Goal: Find contact information: Find contact information

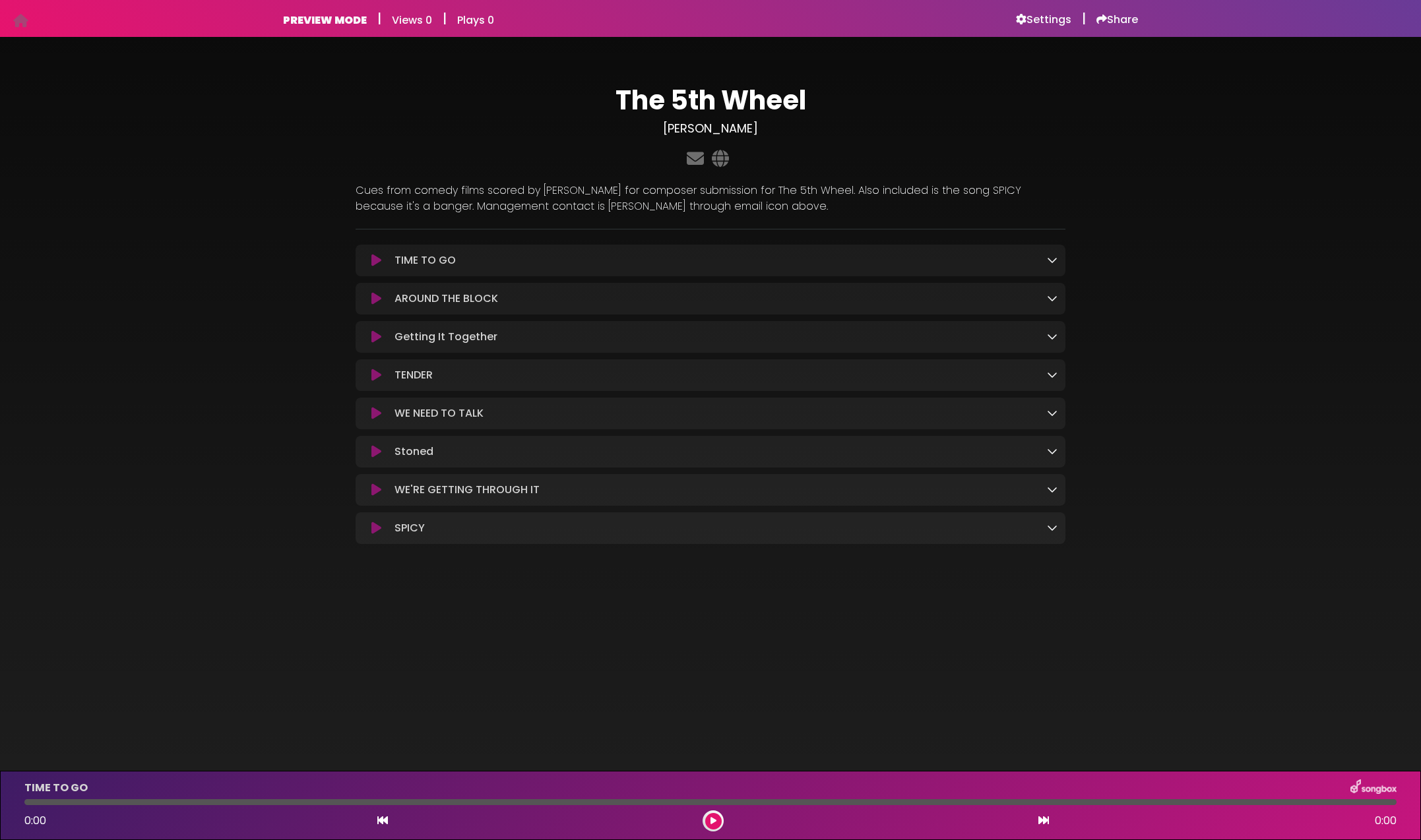
click at [377, 263] on icon at bounding box center [375, 260] width 10 height 13
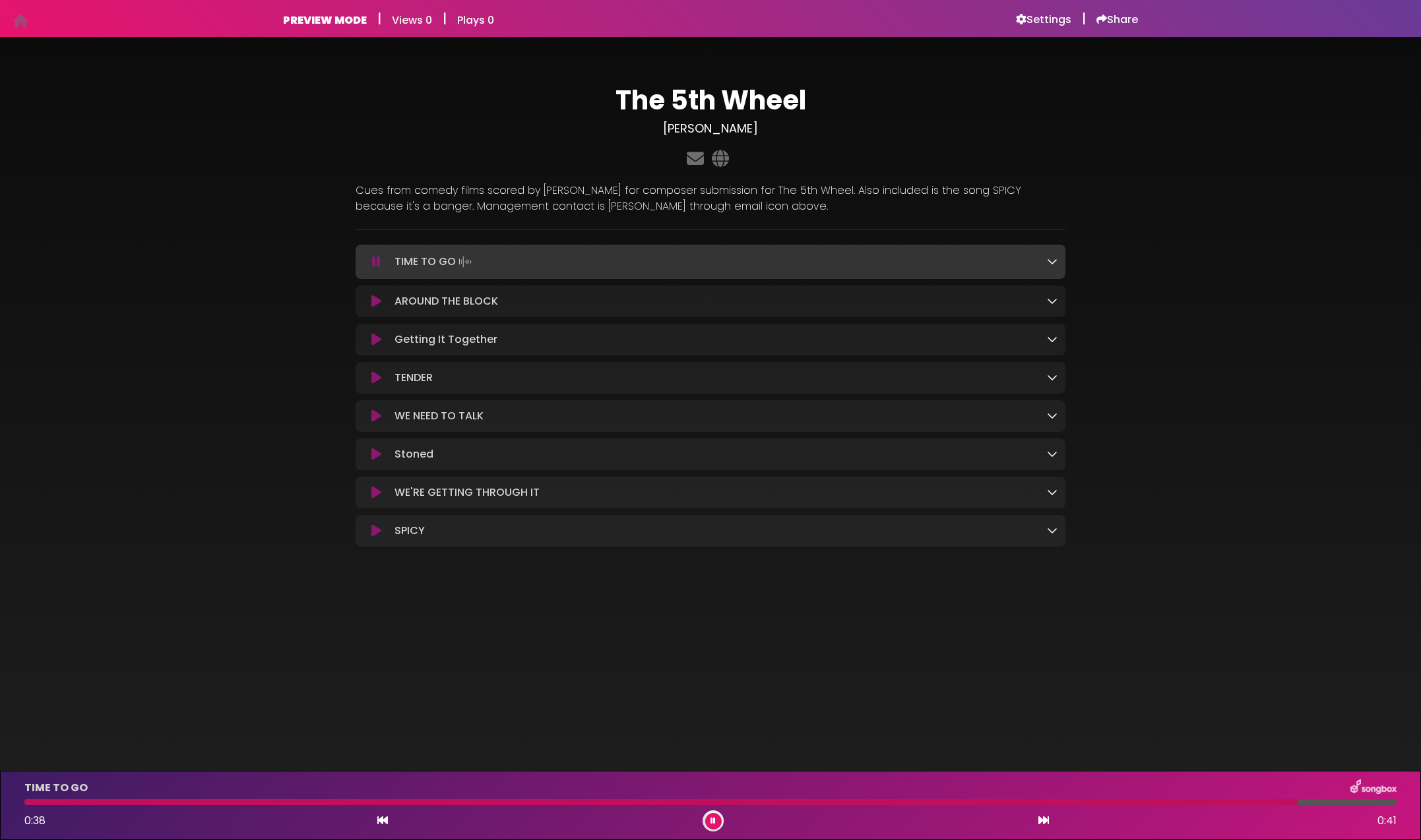
click at [377, 296] on icon at bounding box center [375, 301] width 10 height 13
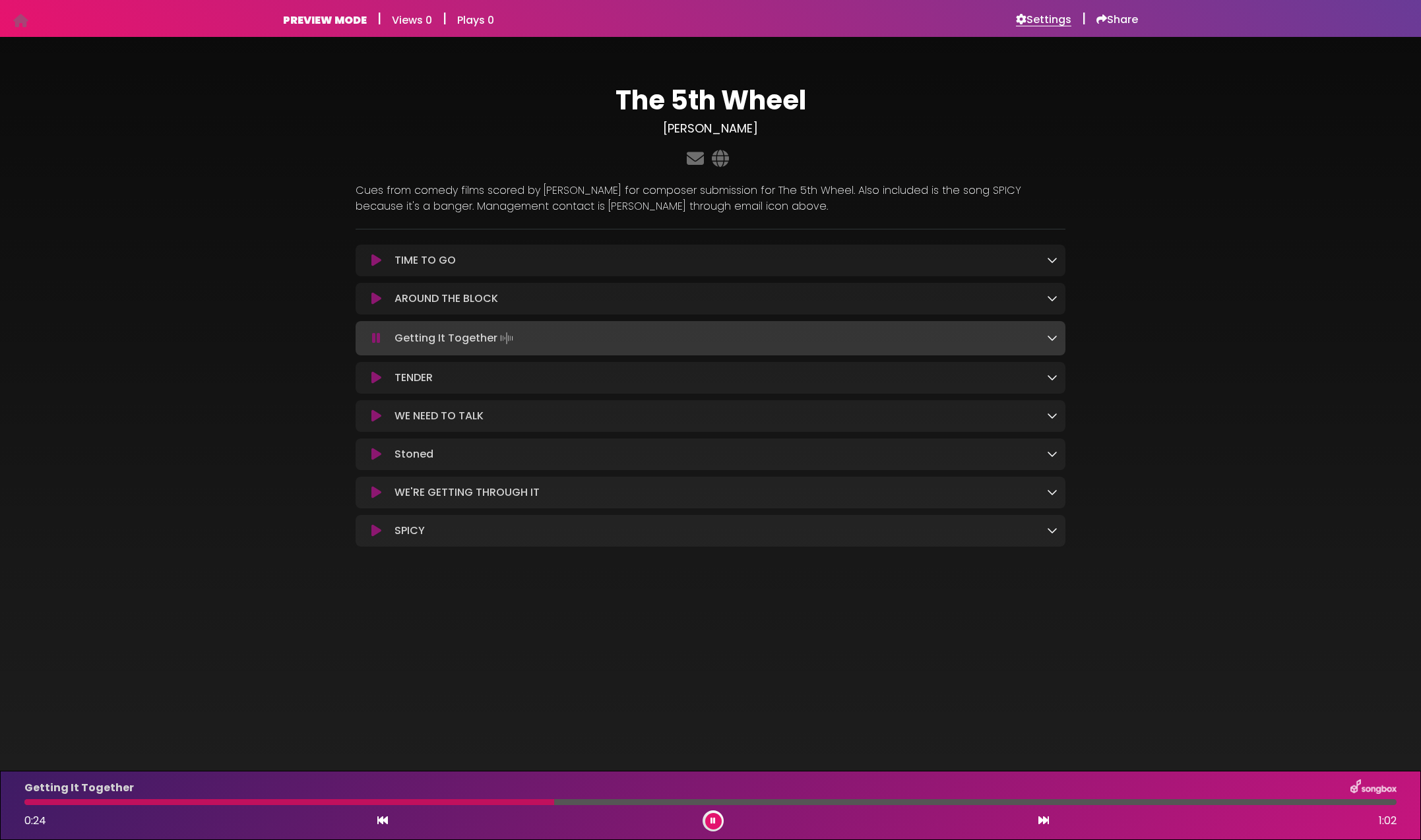
click at [1048, 20] on h6 "Settings" at bounding box center [1043, 20] width 55 height 13
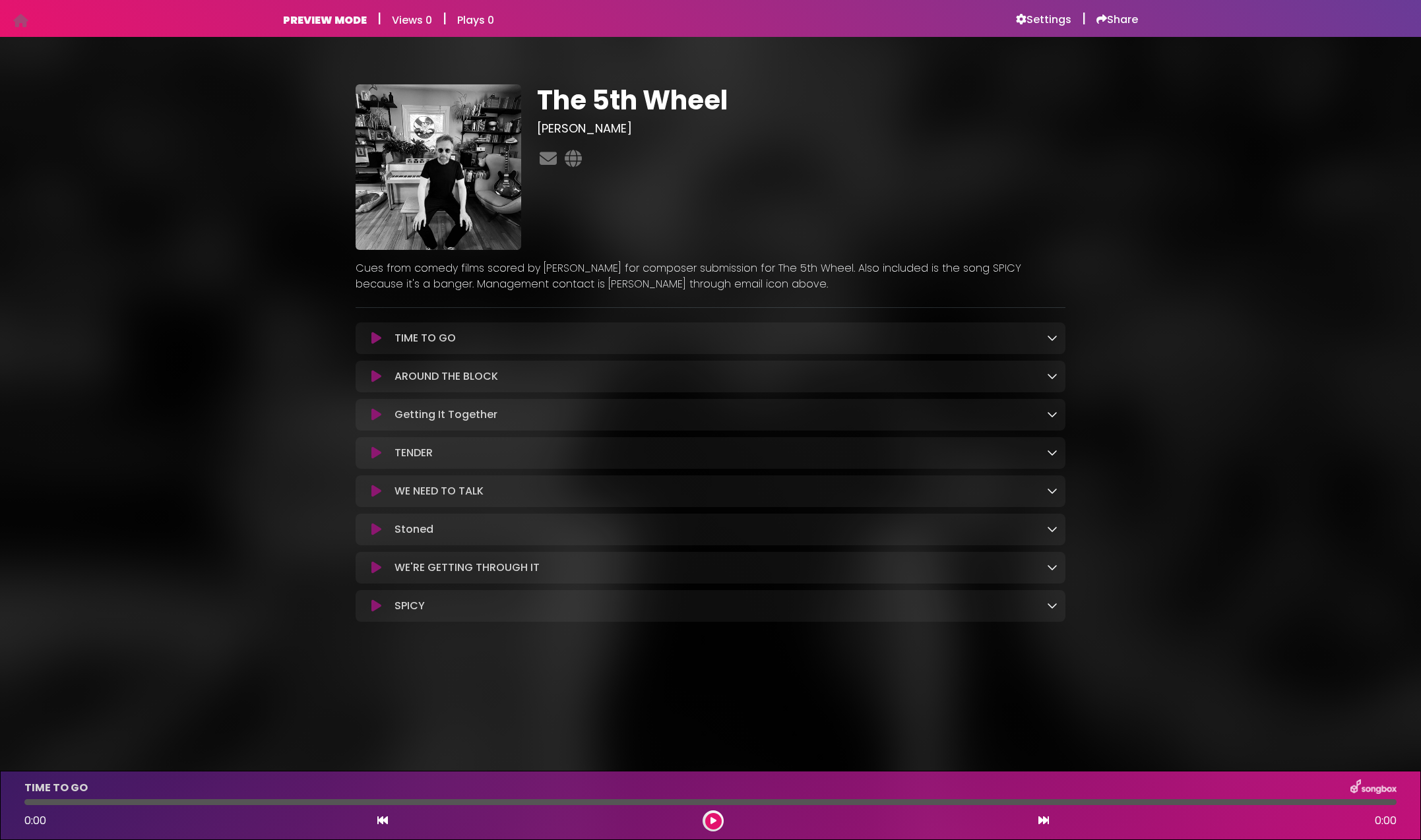
click at [474, 218] on img at bounding box center [438, 166] width 165 height 165
click at [379, 531] on icon at bounding box center [375, 529] width 10 height 13
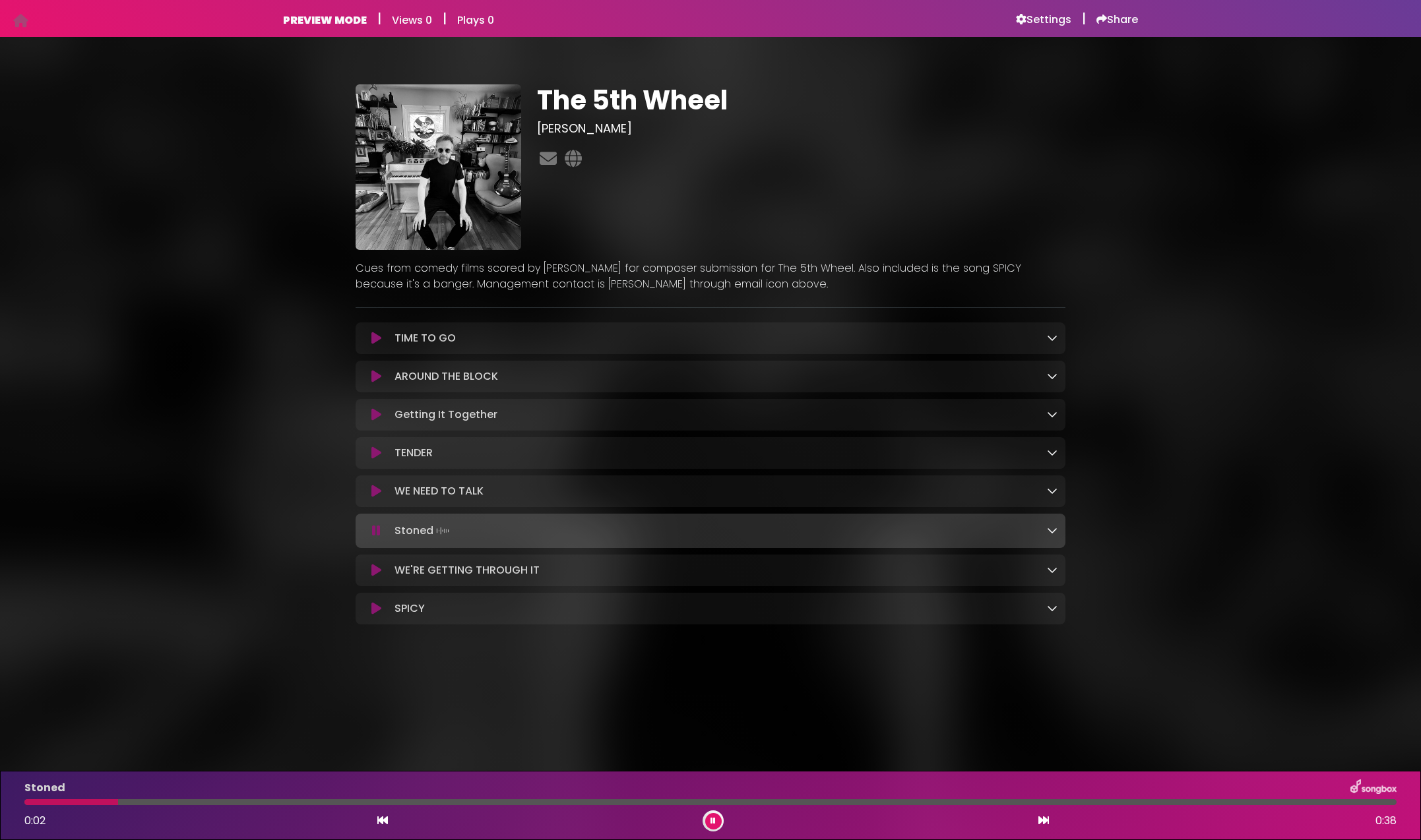
click at [377, 535] on icon at bounding box center [376, 531] width 9 height 13
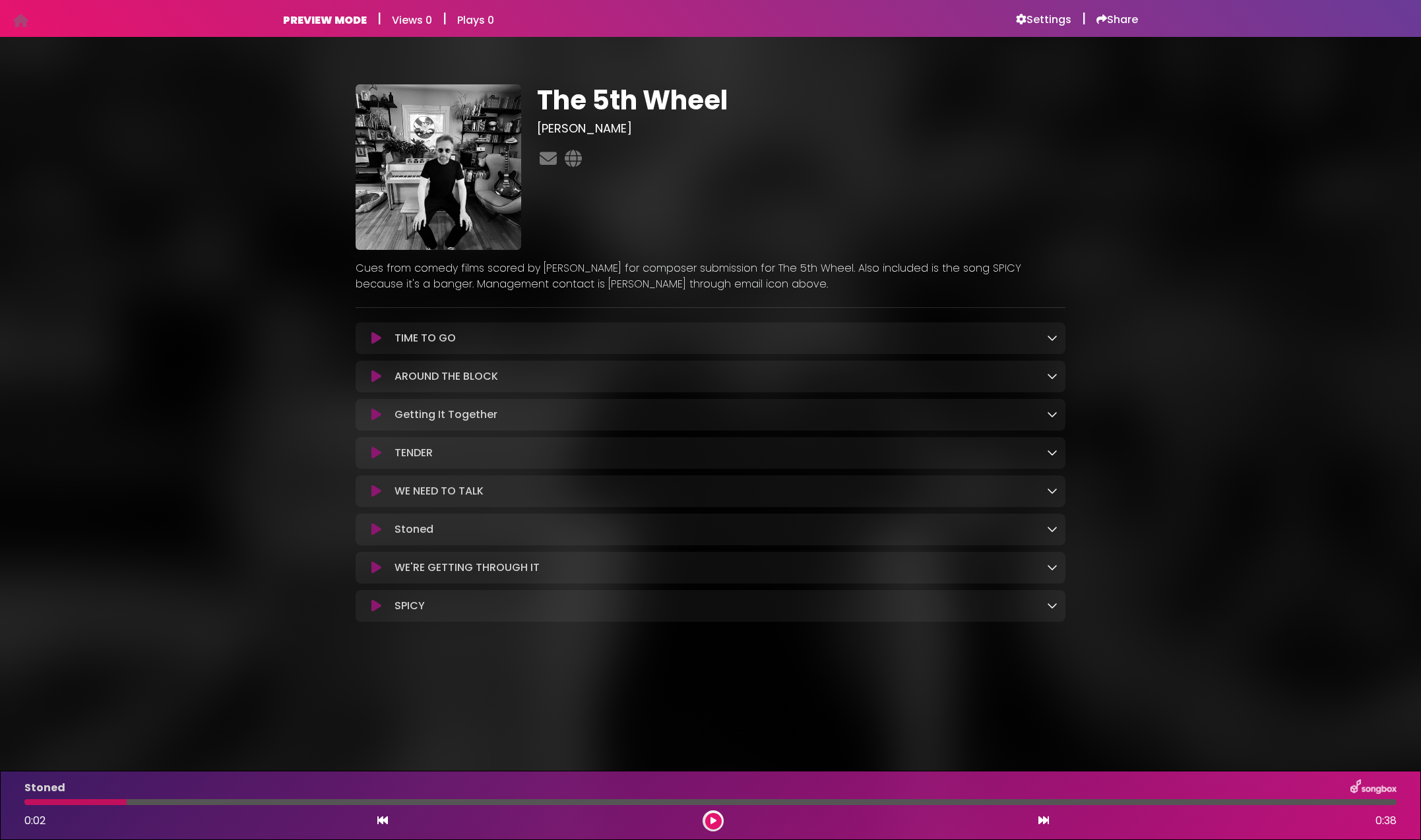
click at [375, 533] on icon at bounding box center [375, 529] width 10 height 13
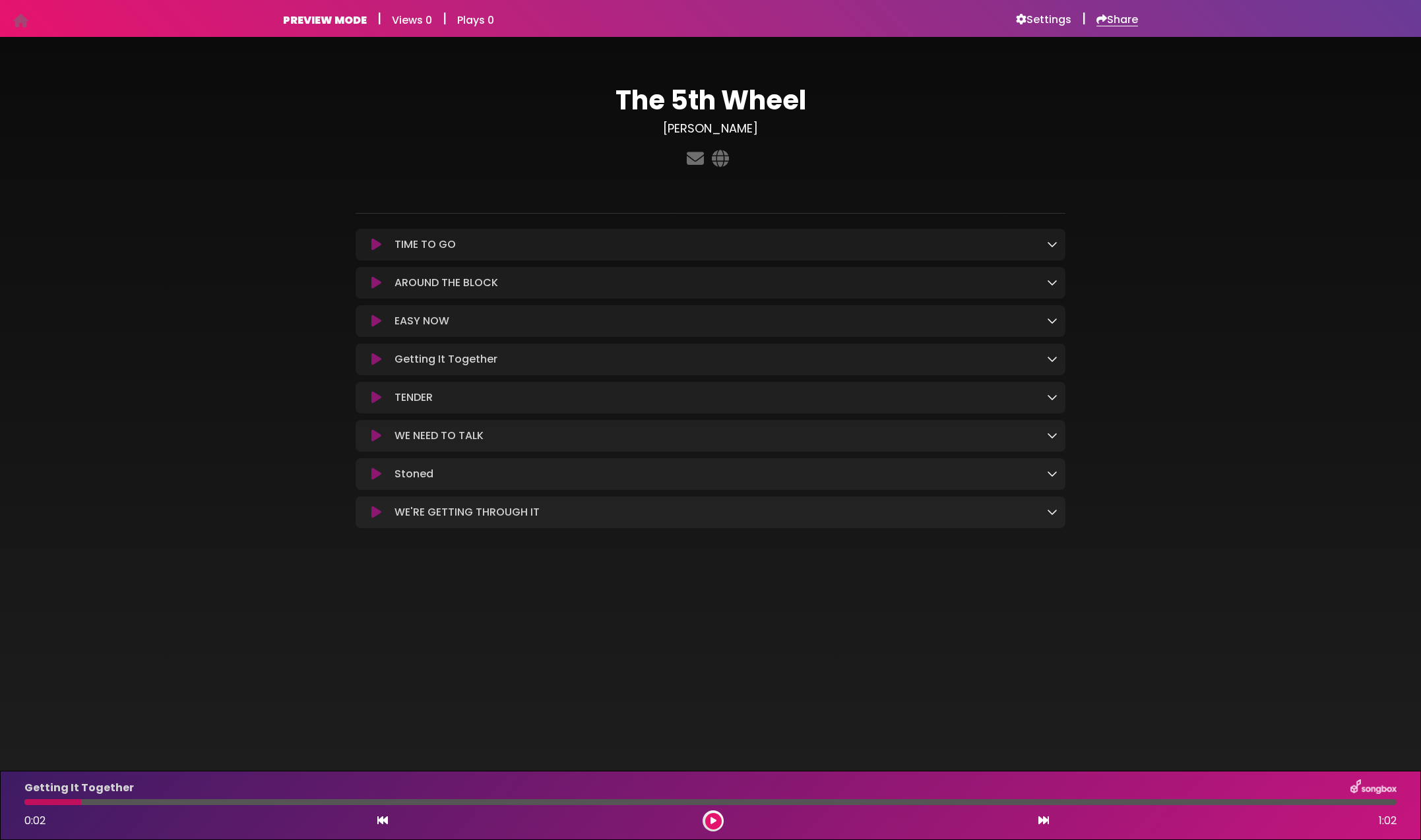
click at [1114, 19] on h6 "Share" at bounding box center [1117, 20] width 41 height 13
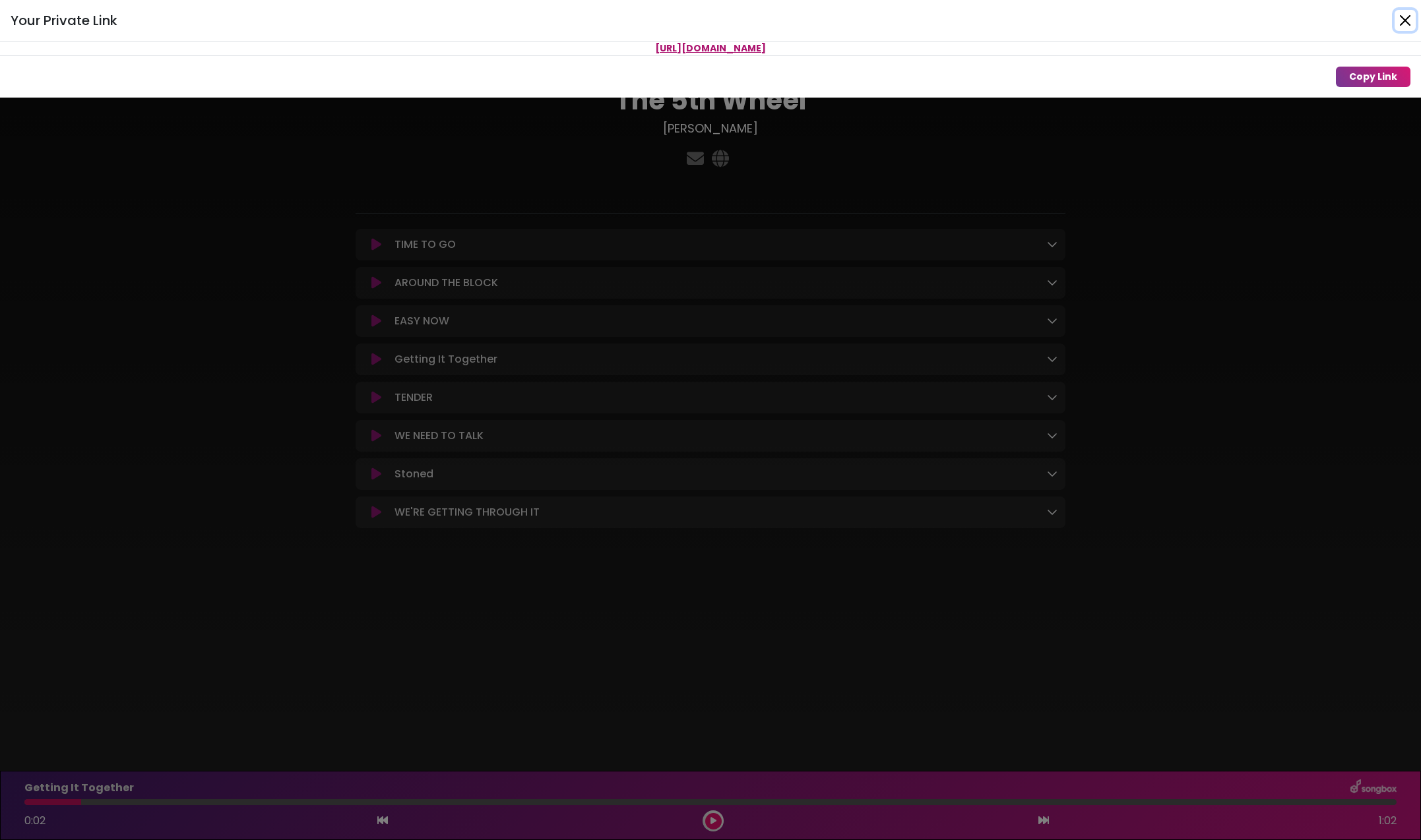
click at [1407, 21] on button "Close" at bounding box center [1405, 21] width 21 height 21
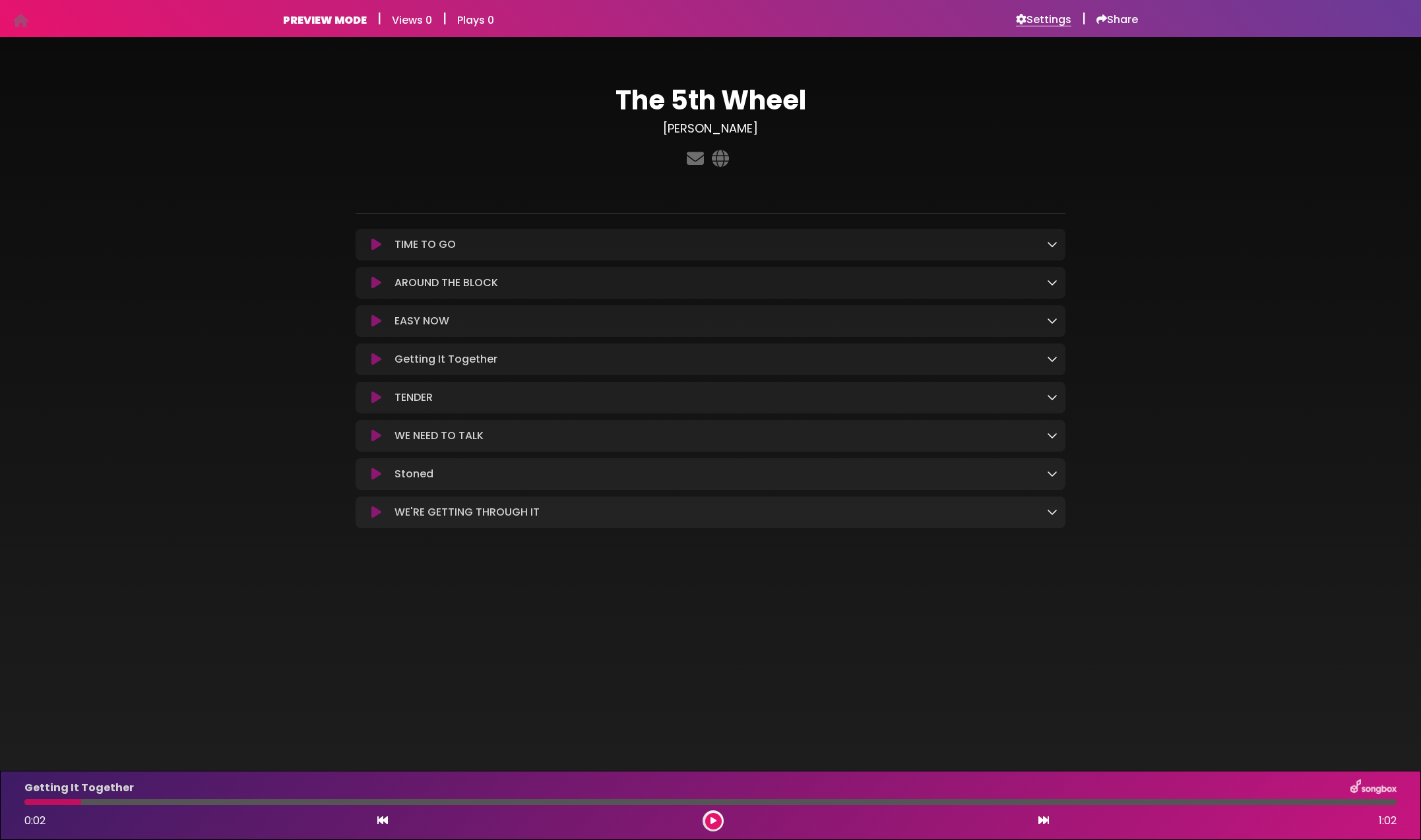
click at [1033, 14] on h6 "Settings" at bounding box center [1043, 20] width 55 height 13
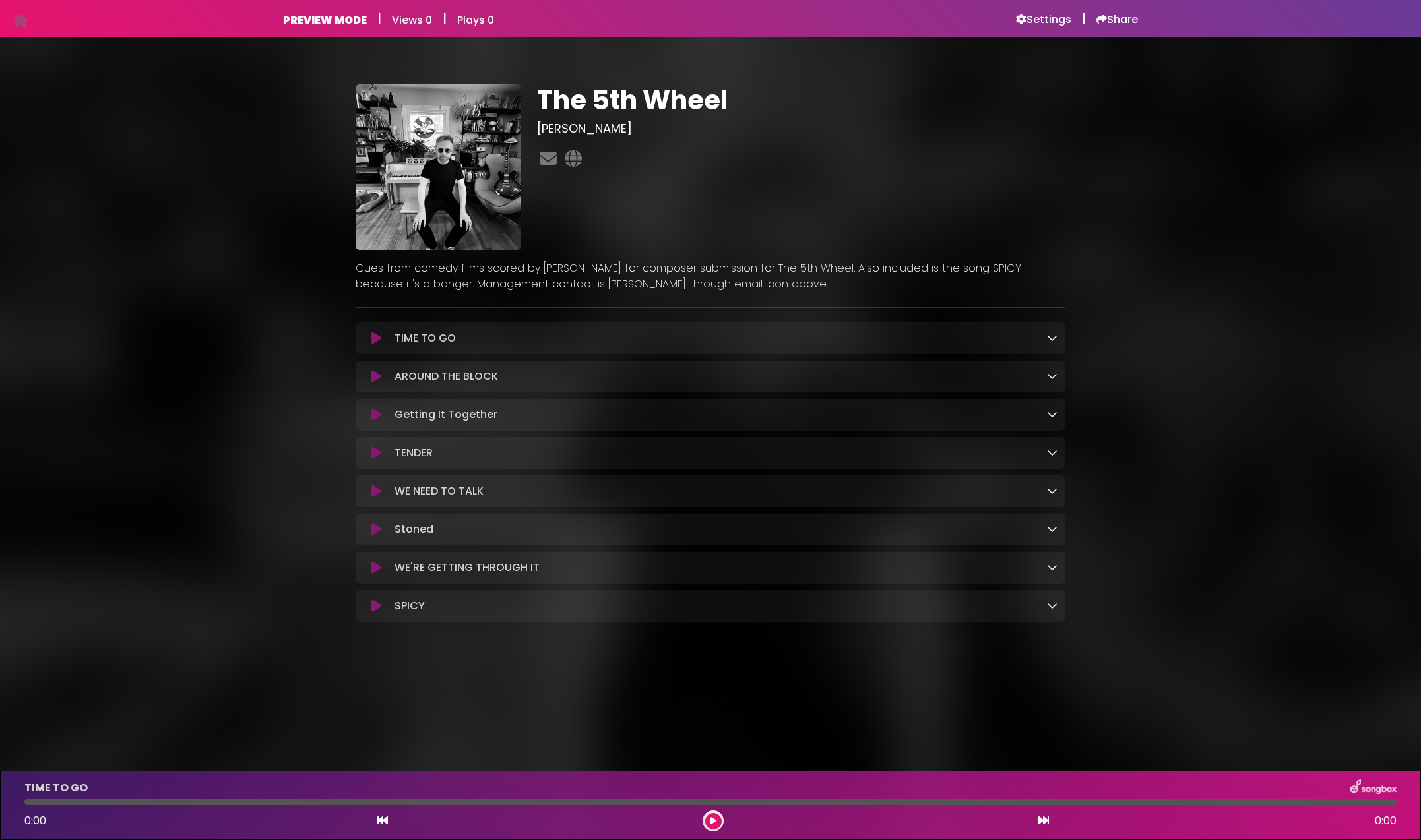
click at [778, 290] on p "Cues from comedy films scored by Billy Goodrum for composer submission for The …" at bounding box center [710, 276] width 710 height 31
click at [474, 185] on img at bounding box center [438, 166] width 165 height 165
click at [1037, 21] on h6 "Settings" at bounding box center [1043, 20] width 55 height 13
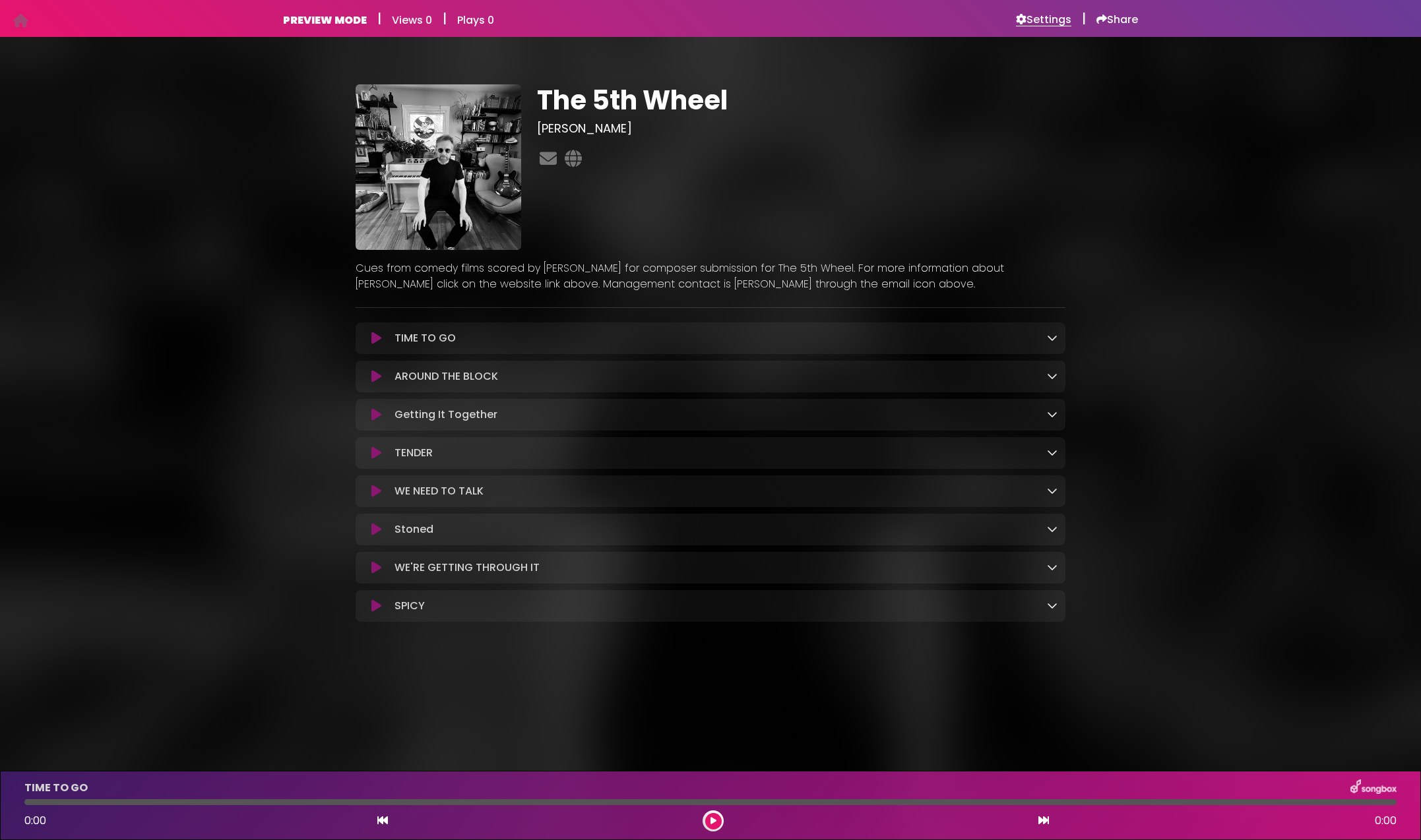
click at [1041, 21] on h6 "Settings" at bounding box center [1043, 20] width 55 height 13
click at [380, 336] on icon at bounding box center [375, 338] width 10 height 13
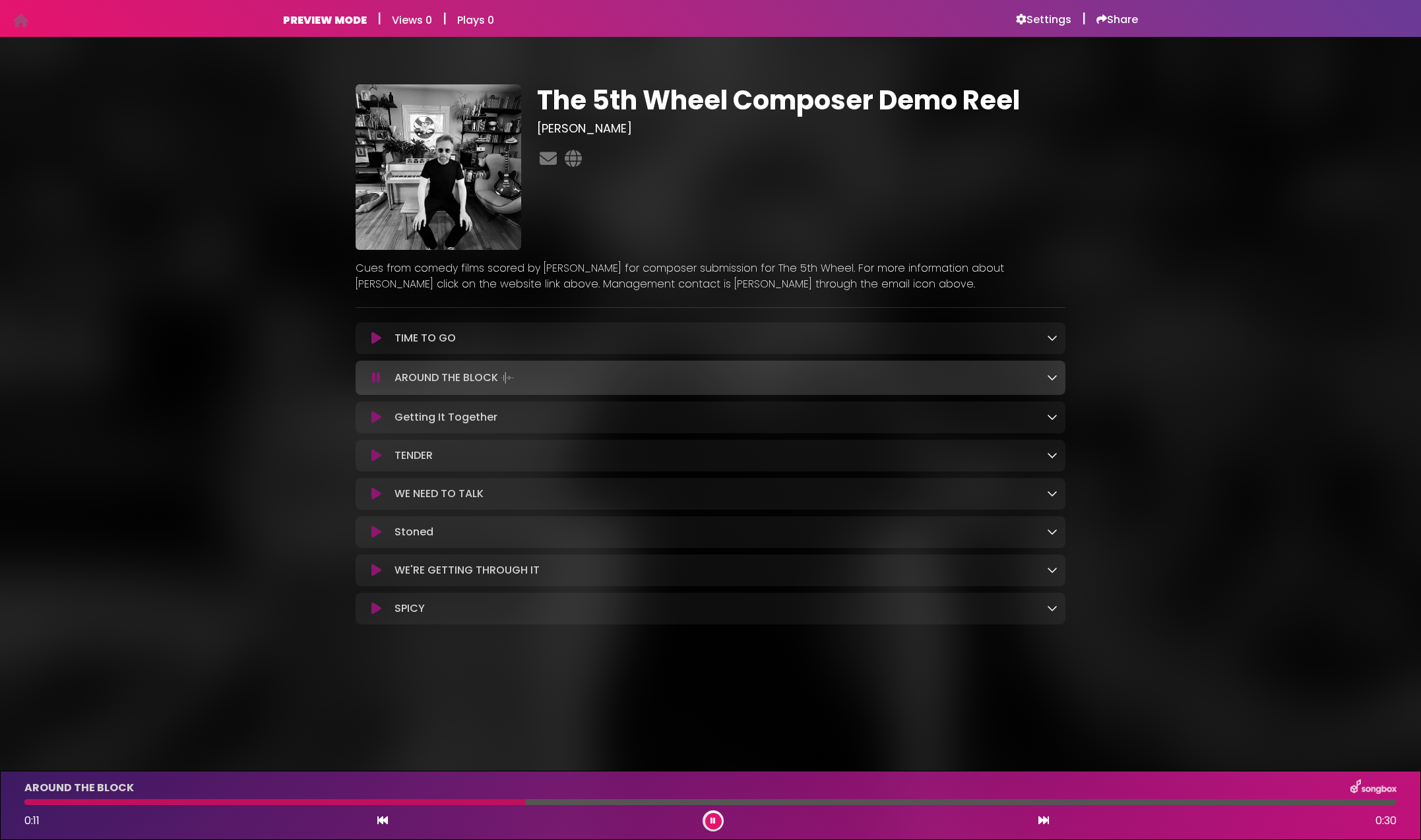
click at [364, 332] on button at bounding box center [376, 338] width 26 height 13
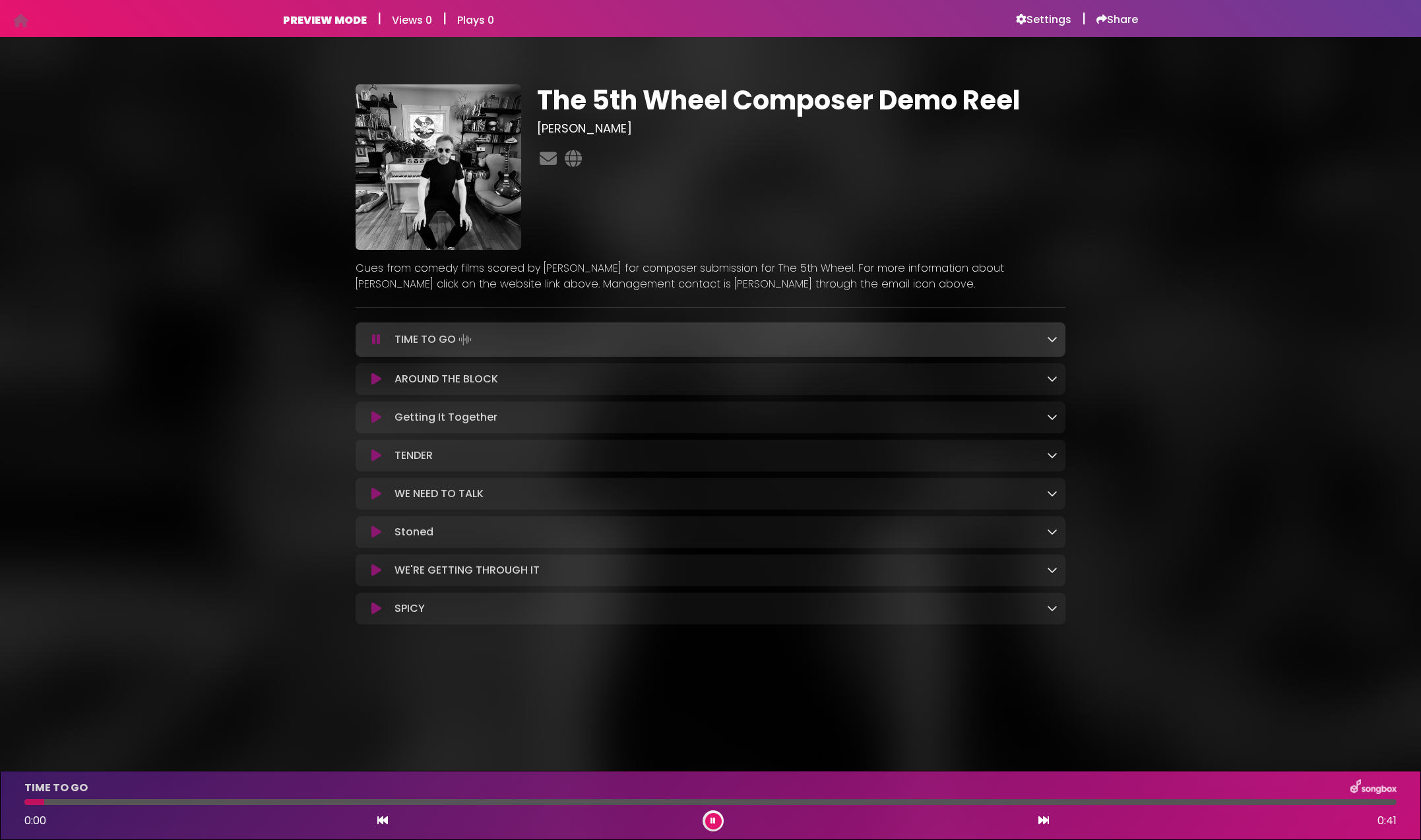
click at [364, 333] on button at bounding box center [376, 340] width 26 height 13
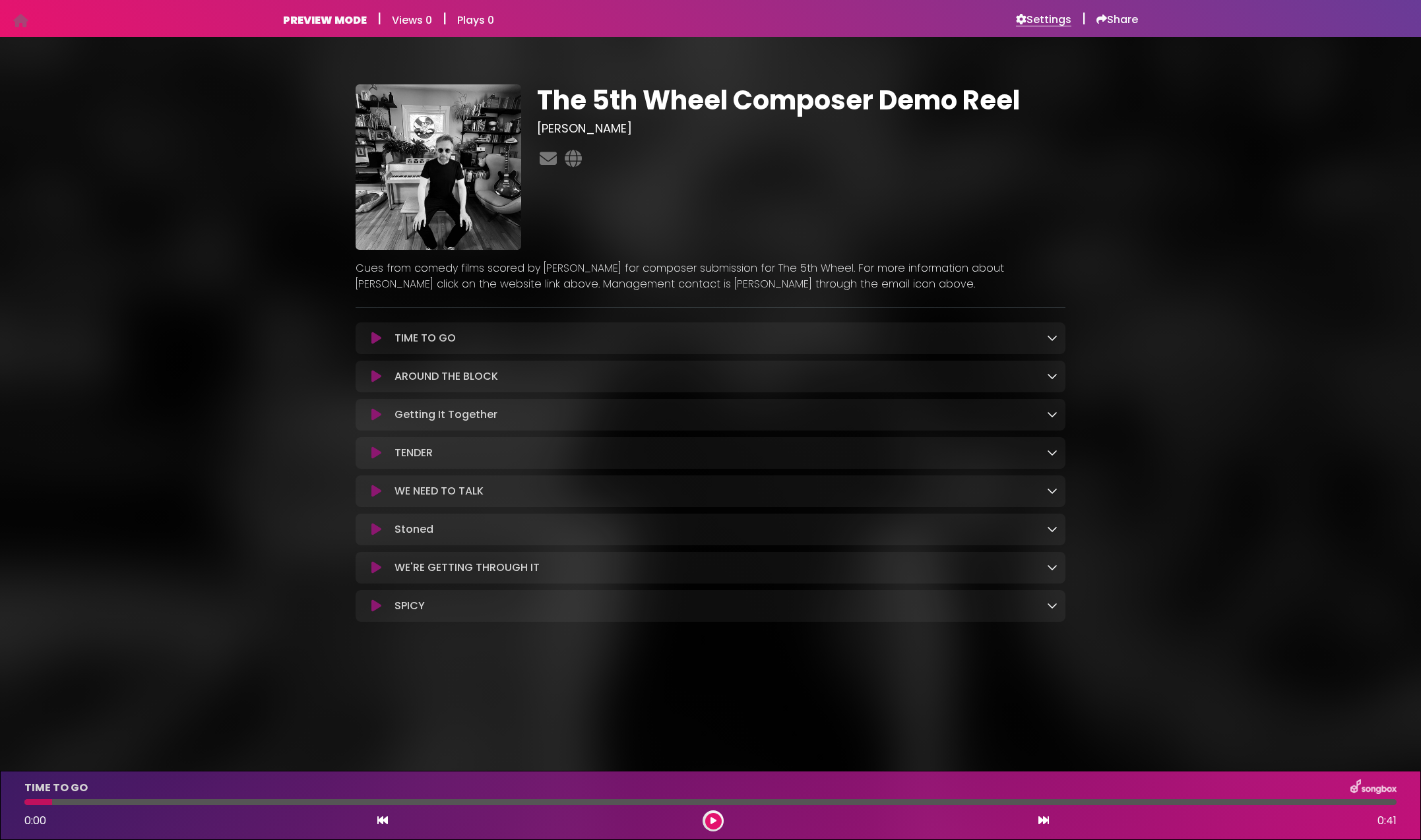
click at [1035, 17] on h6 "Settings" at bounding box center [1043, 20] width 55 height 13
click at [577, 163] on icon at bounding box center [573, 158] width 22 height 17
click at [570, 155] on icon at bounding box center [573, 158] width 22 height 17
click at [548, 157] on icon at bounding box center [548, 158] width 22 height 17
click at [665, 192] on div "The 5th Wheel Composer Demo Reel [PERSON_NAME]" at bounding box center [801, 166] width 544 height 165
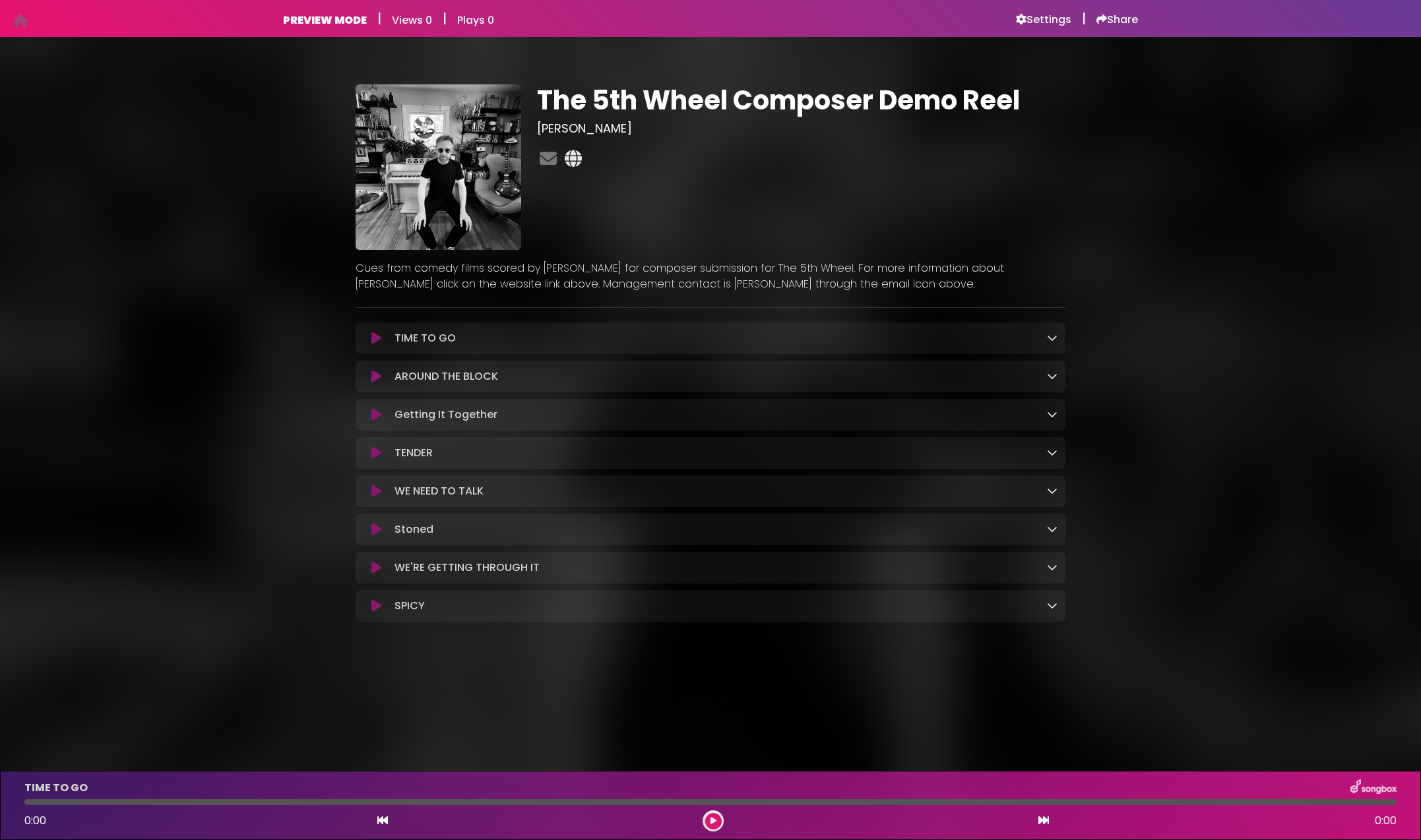
click at [572, 156] on icon at bounding box center [573, 158] width 22 height 17
